Goal: Navigation & Orientation: Understand site structure

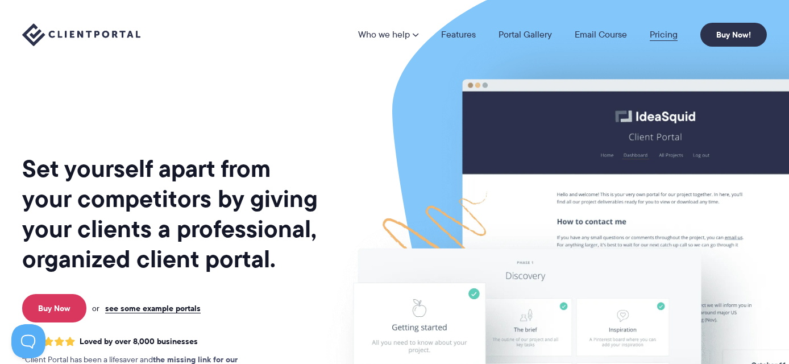
click at [658, 36] on link "Pricing" at bounding box center [663, 34] width 28 height 9
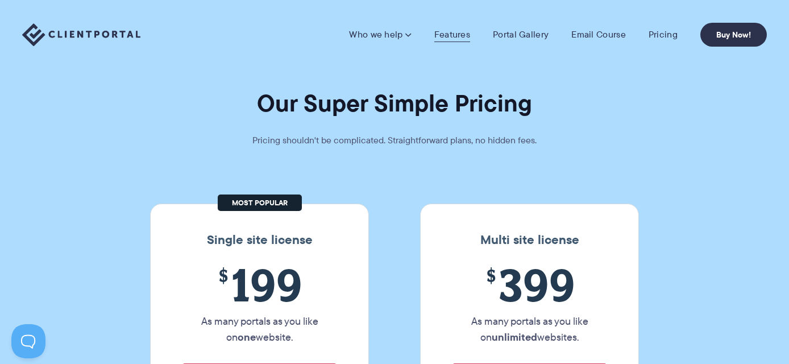
click at [451, 37] on link "Features" at bounding box center [452, 34] width 36 height 11
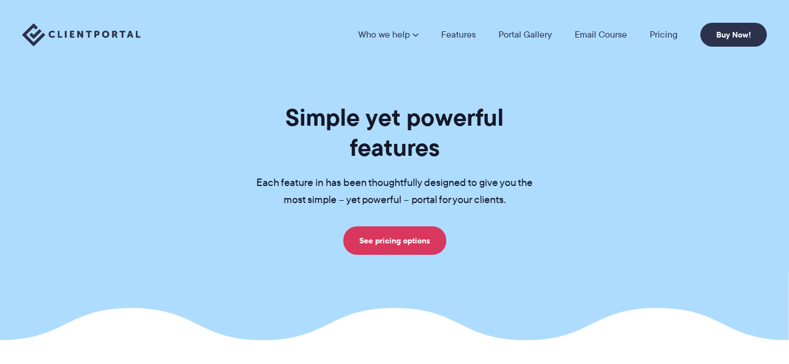
click at [512, 35] on link "Portal Gallery" at bounding box center [524, 34] width 53 height 9
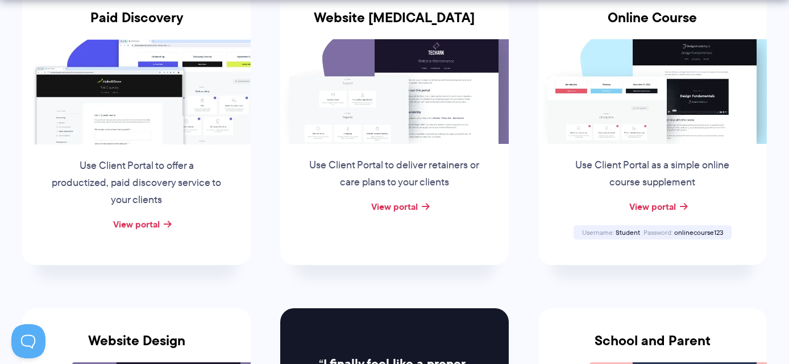
scroll to position [278, 0]
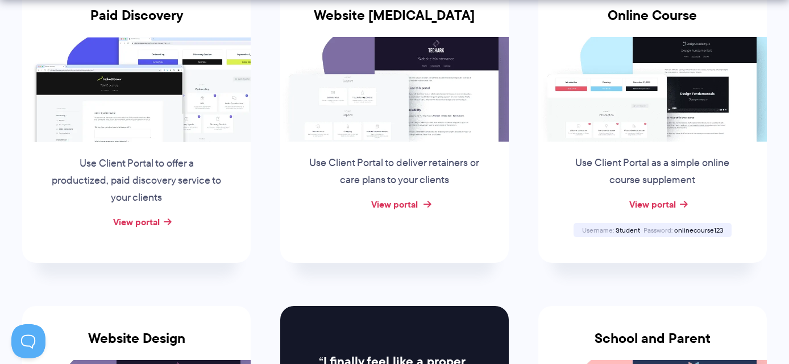
click at [397, 202] on link "View portal" at bounding box center [394, 204] width 47 height 14
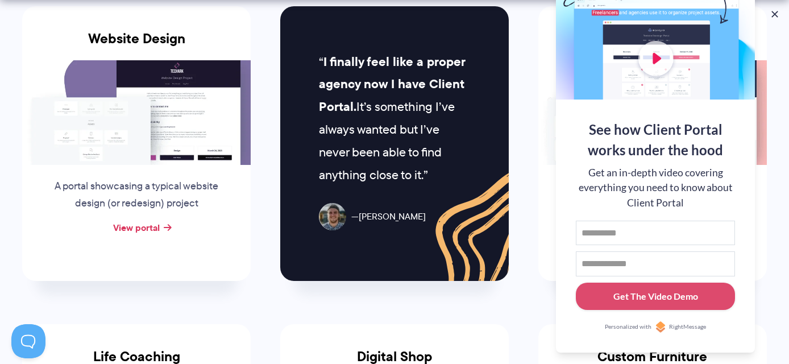
scroll to position [578, 0]
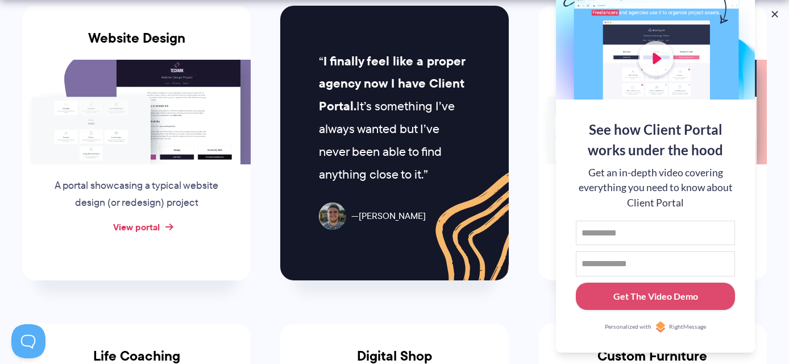
click at [136, 227] on link "View portal" at bounding box center [136, 227] width 47 height 14
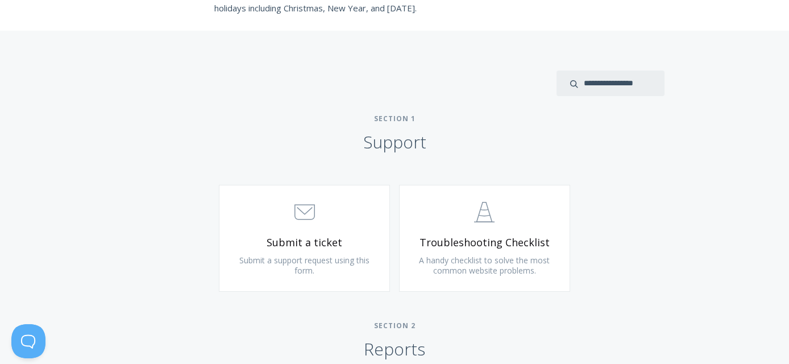
scroll to position [506, 0]
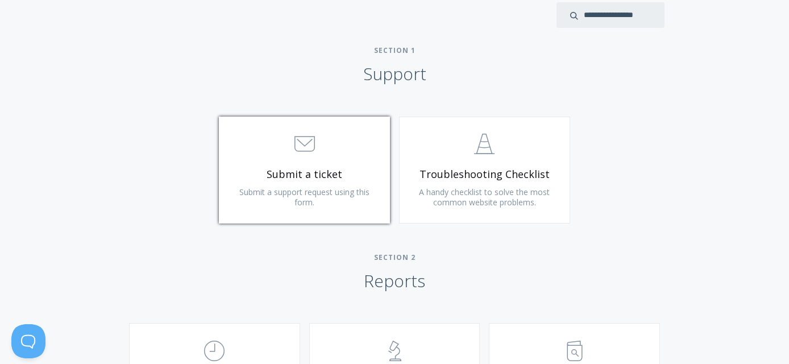
click at [333, 180] on span "Submit a ticket" at bounding box center [304, 174] width 136 height 13
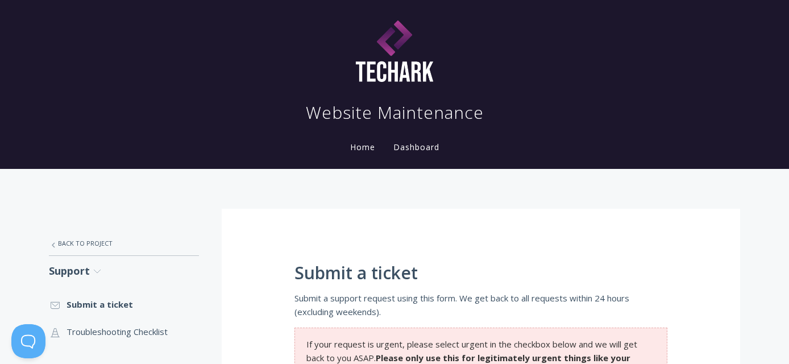
click at [409, 148] on link "Dashboard" at bounding box center [416, 146] width 51 height 11
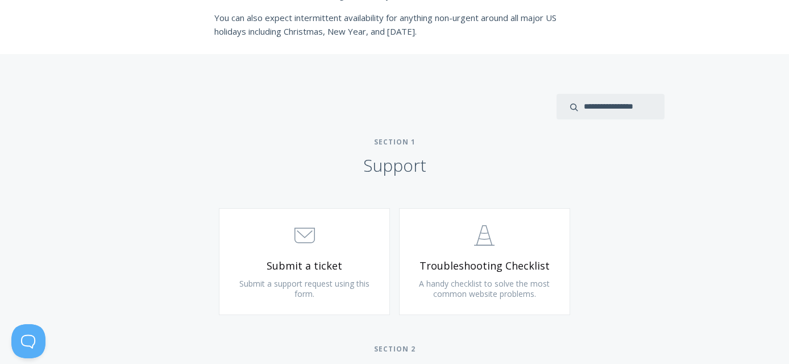
scroll to position [429, 0]
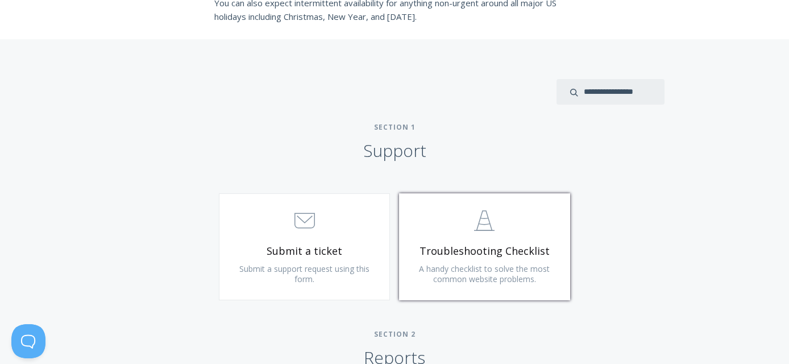
click at [491, 255] on span "Troubleshooting Checklist" at bounding box center [484, 250] width 136 height 13
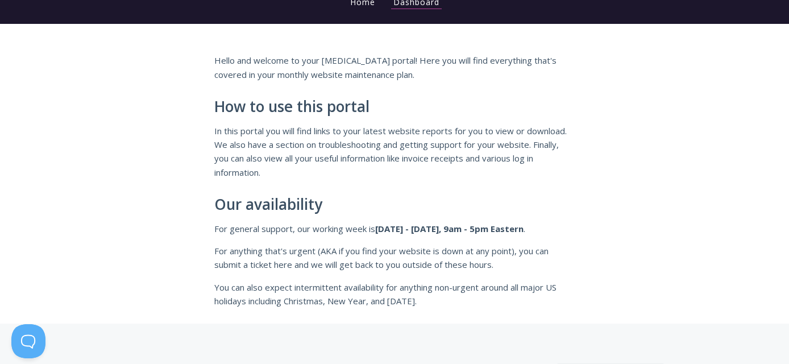
scroll to position [0, 0]
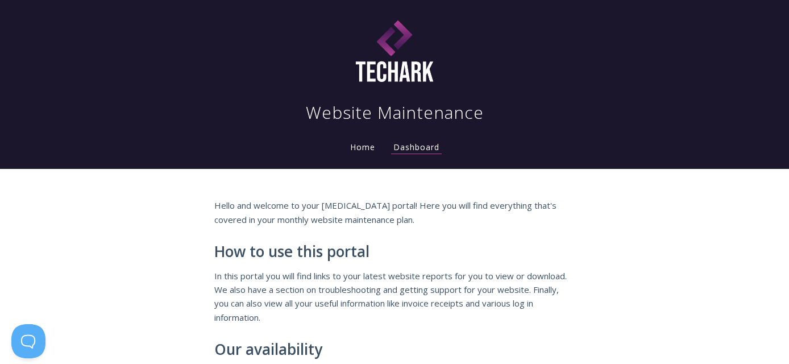
click at [360, 147] on link "Home" at bounding box center [363, 146] width 30 height 11
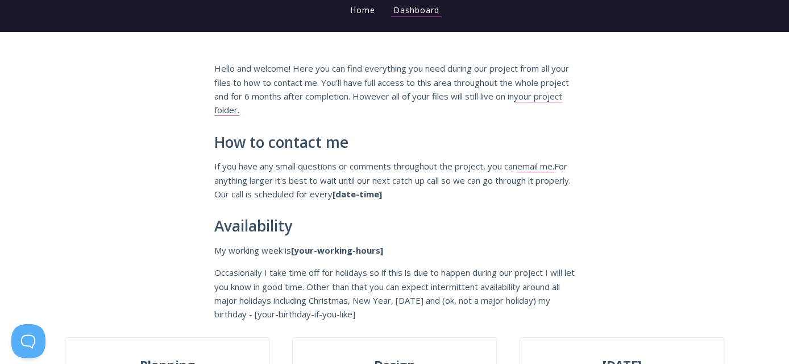
click at [596, 279] on div "Hello and welcome! Here you can find everything you need during our project fro…" at bounding box center [394, 184] width 789 height 305
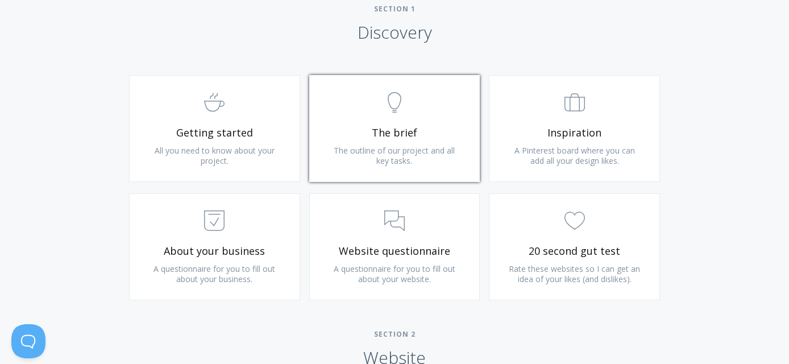
scroll to position [687, 0]
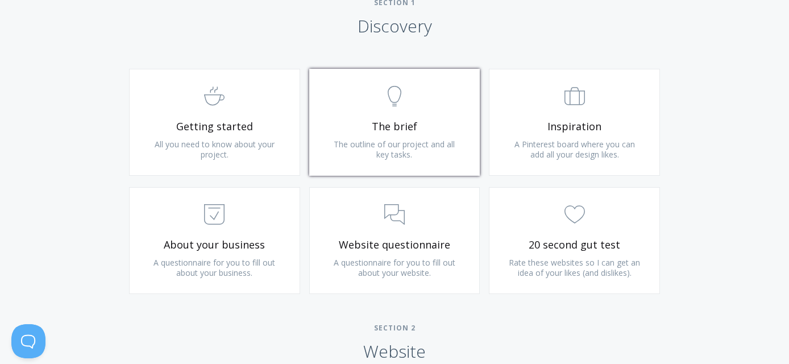
click at [367, 137] on link ".st0{fill:none;stroke:#000000;stroke-width:2;stroke-miterlimit:10;} Untitled-14…" at bounding box center [394, 122] width 171 height 107
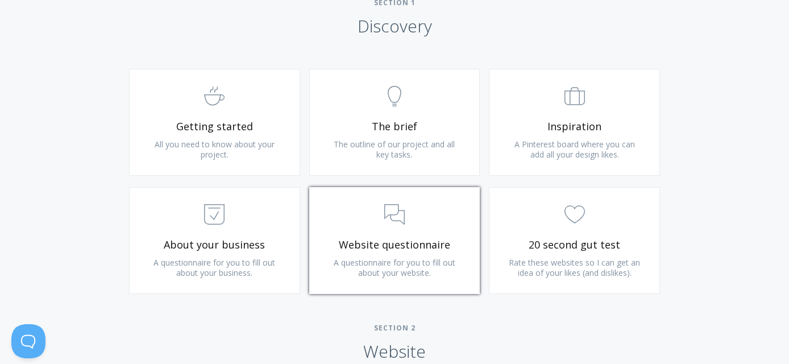
click at [356, 253] on link ".st0{fill:none;stroke:#000000;stroke-width:2;stroke-miterlimit:10;} 3. Communic…" at bounding box center [394, 240] width 171 height 107
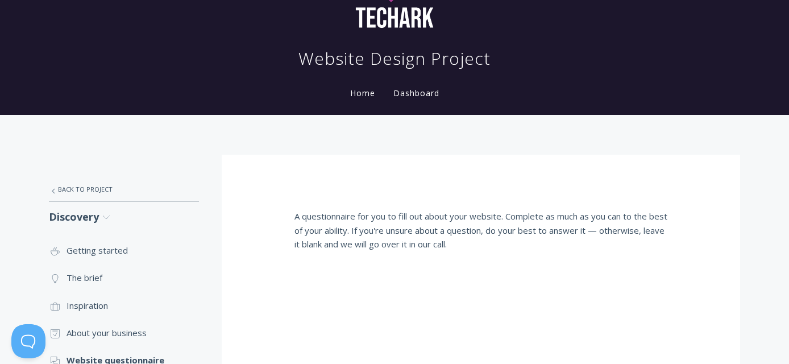
scroll to position [32, 0]
